Goal: Transaction & Acquisition: Purchase product/service

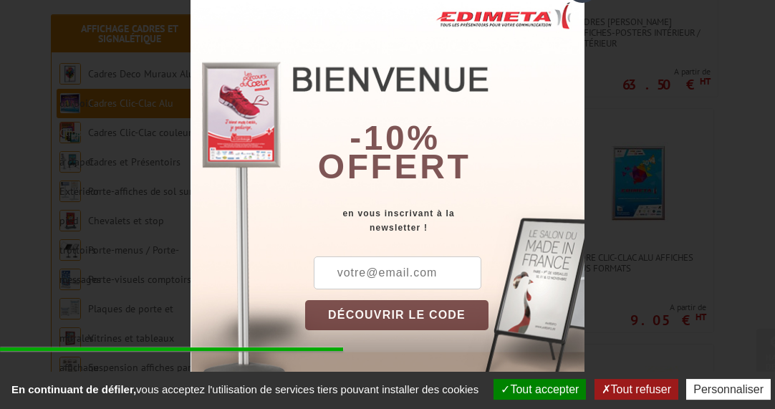
scroll to position [487, 0]
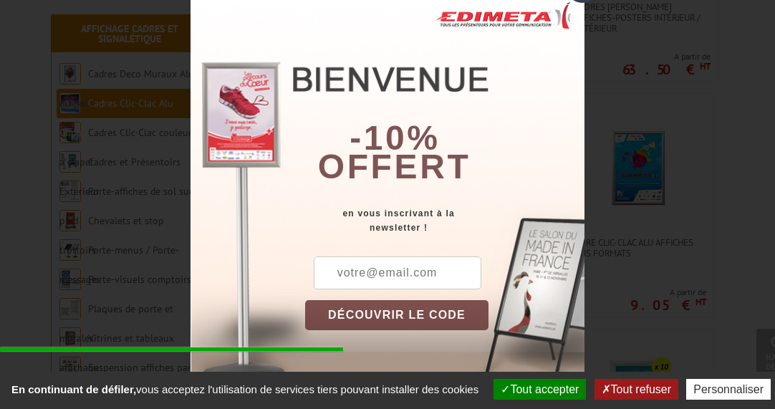
click at [402, 314] on button "DÉCOUVRIR LE CODE" at bounding box center [396, 315] width 183 height 30
click at [638, 94] on div "× -10% offert en vous inscrivant à la newsletter ! DÉCOUVRIR LE CODE Copier le …" at bounding box center [387, 204] width 775 height 409
drag, startPoint x: 423, startPoint y: 130, endPoint x: 444, endPoint y: 98, distance: 38.3
click at [423, 127] on b "-10%" at bounding box center [394, 138] width 90 height 38
click at [620, 303] on div "× -10% offert en vous inscrivant à la newsletter ! DÉCOUVRIR LE CODE Copier le …" at bounding box center [387, 204] width 775 height 409
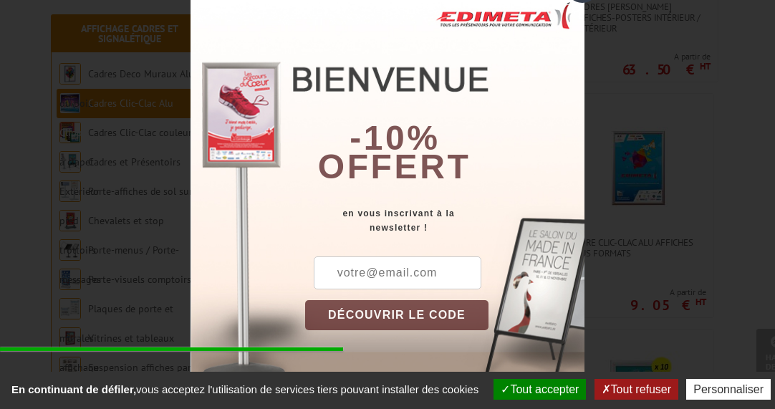
click at [620, 303] on div "× -10% offert en vous inscrivant à la newsletter ! DÉCOUVRIR LE CODE Copier le …" at bounding box center [387, 204] width 775 height 409
click at [670, 379] on button "Tout refuser" at bounding box center [636, 389] width 84 height 21
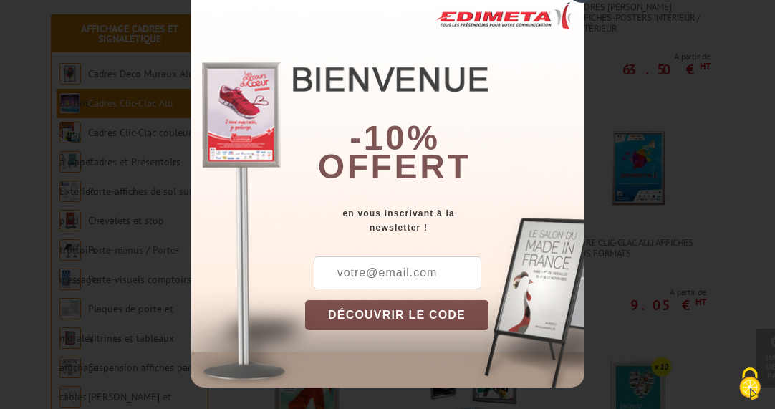
click at [591, 321] on div "× -10% offert en vous inscrivant à la newsletter ! DÉCOUVRIR LE CODE Copier le …" at bounding box center [387, 204] width 775 height 409
click at [367, 274] on input "text" at bounding box center [398, 272] width 168 height 33
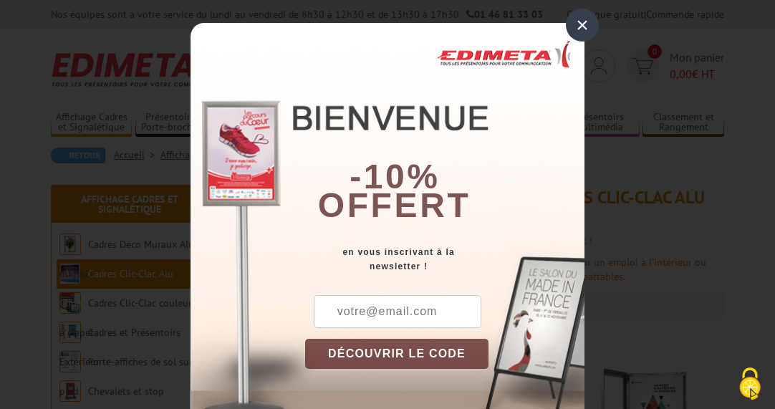
click at [574, 22] on div "×" at bounding box center [582, 25] width 33 height 33
